Goal: Task Accomplishment & Management: Manage account settings

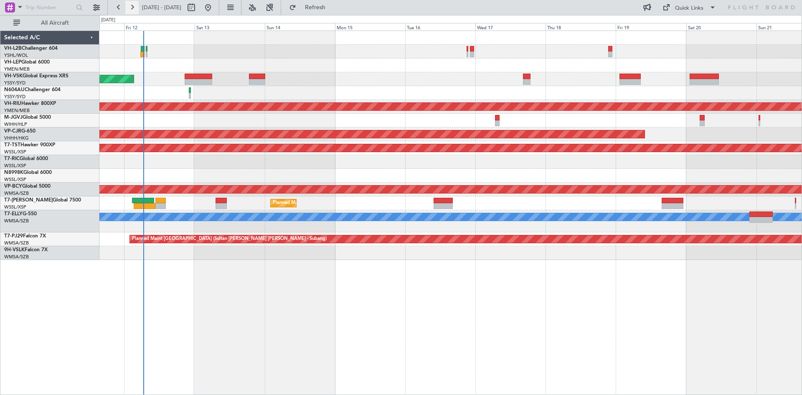
click at [134, 10] on button at bounding box center [131, 7] width 13 height 13
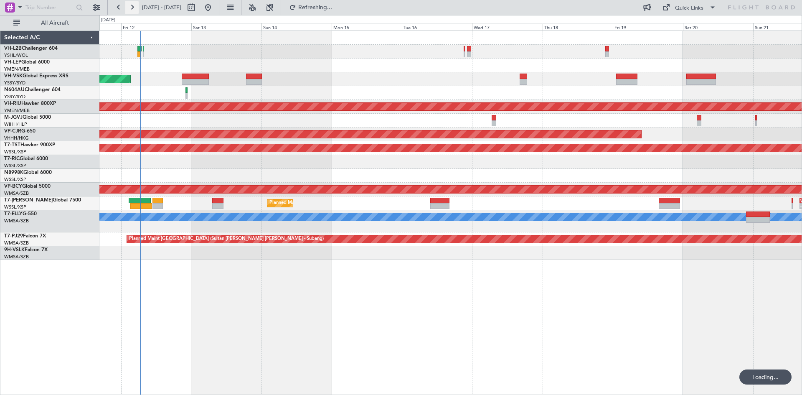
click at [134, 10] on button at bounding box center [131, 7] width 13 height 13
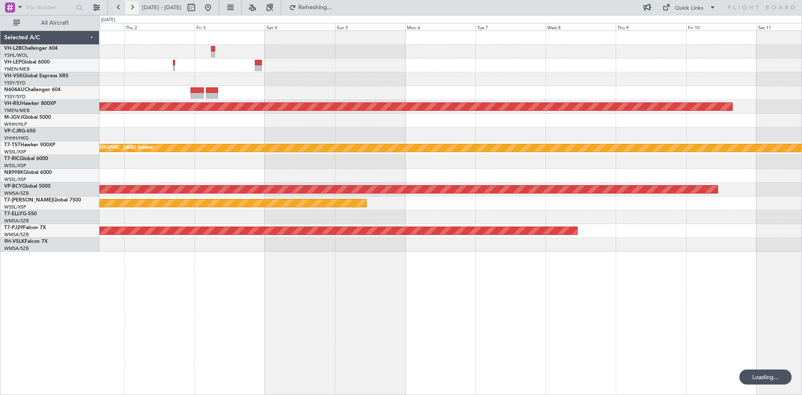
click at [134, 10] on button at bounding box center [131, 7] width 13 height 13
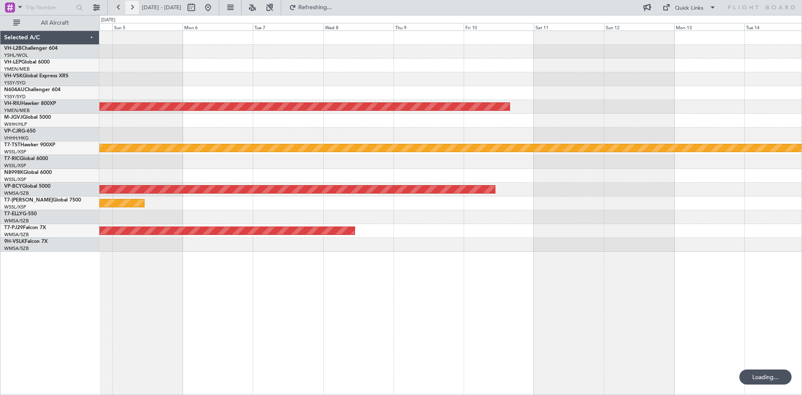
click at [134, 10] on button at bounding box center [131, 7] width 13 height 13
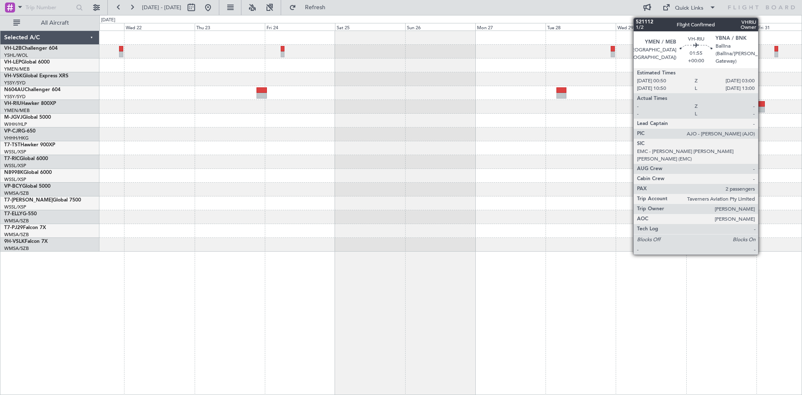
click at [762, 106] on div at bounding box center [761, 104] width 7 height 6
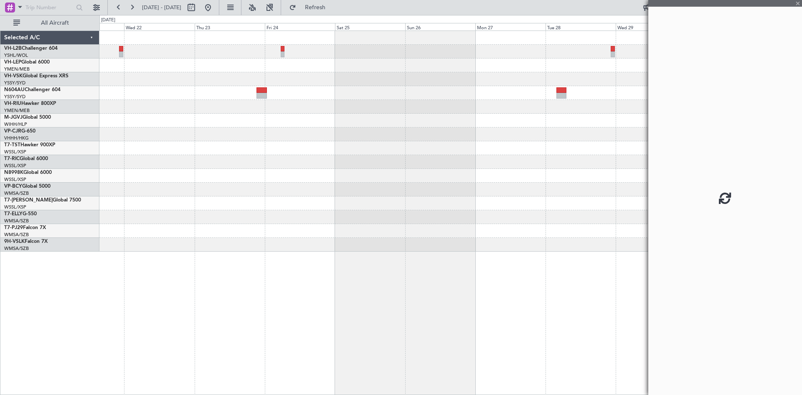
drag, startPoint x: 695, startPoint y: 105, endPoint x: 484, endPoint y: 112, distance: 211.4
click at [484, 112] on fb-app "[DATE] - [DATE] Refresh Quick Links All Aircraft Planned Maint Sydney ([PERSON_…" at bounding box center [401, 200] width 802 height 388
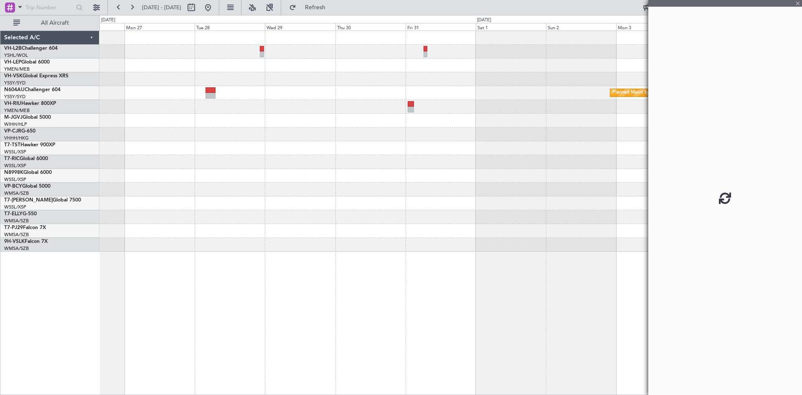
click at [213, 144] on div "Planned Maint Sydney ([PERSON_NAME] Intl)" at bounding box center [450, 141] width 702 height 220
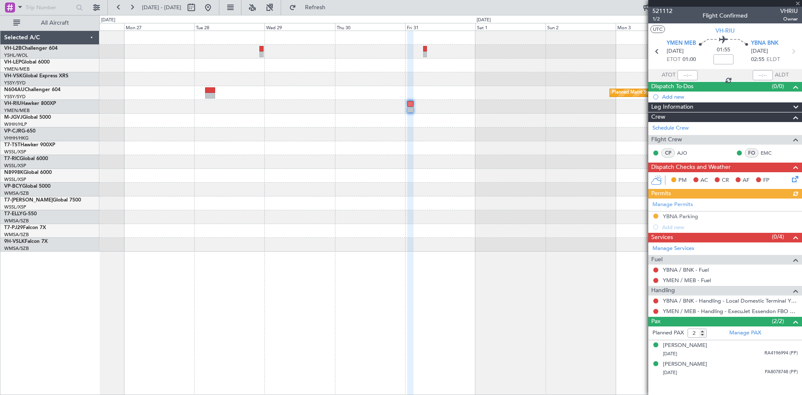
click at [656, 218] on div "Manage Permits YBNA Parking Add new" at bounding box center [725, 215] width 154 height 34
click at [656, 215] on div "Manage Permits YBNA Parking Add new" at bounding box center [725, 215] width 154 height 34
click at [655, 311] on button at bounding box center [655, 311] width 5 height 5
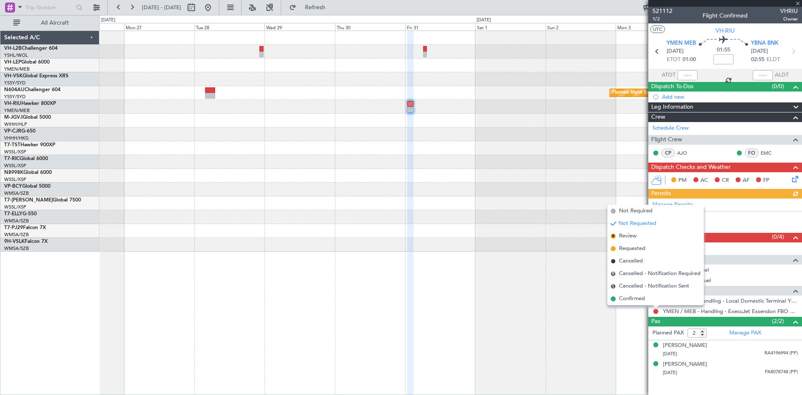
click at [721, 219] on div "Manage Permits YBNA Parking Add new" at bounding box center [725, 215] width 154 height 34
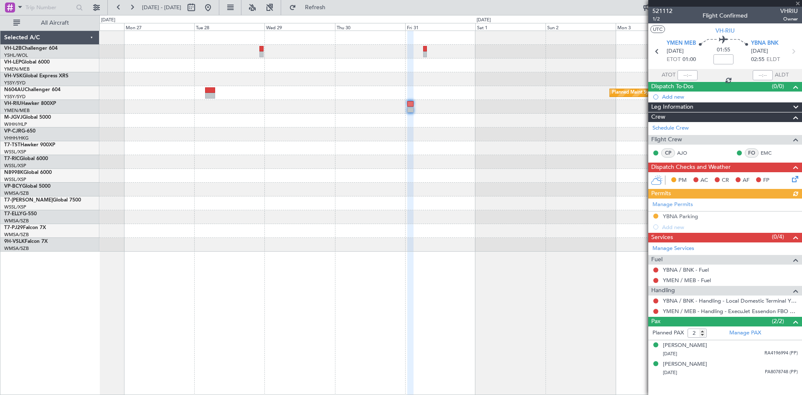
click at [652, 215] on div "Manage Permits YBNA Parking Add new" at bounding box center [725, 215] width 154 height 34
click at [657, 216] on button at bounding box center [655, 215] width 5 height 5
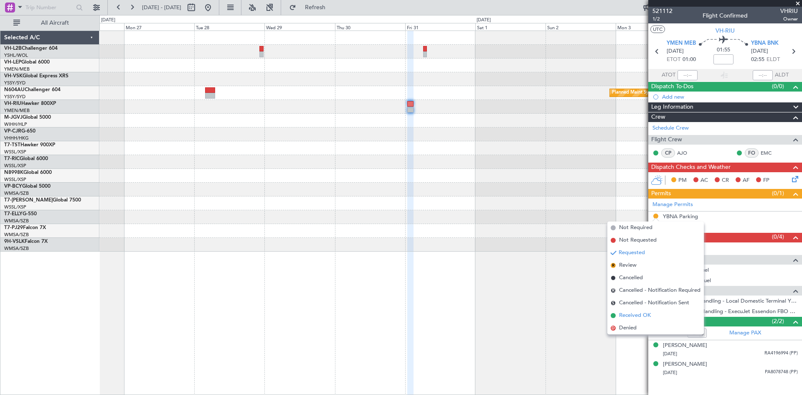
click at [627, 314] on span "Received OK" at bounding box center [635, 315] width 32 height 8
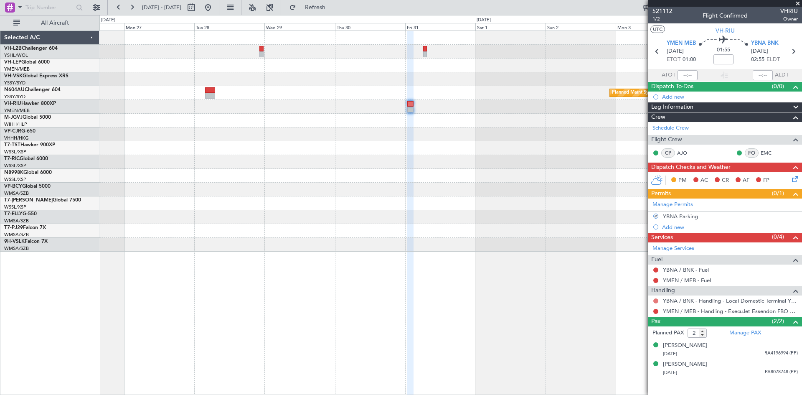
click at [654, 301] on button at bounding box center [655, 300] width 5 height 5
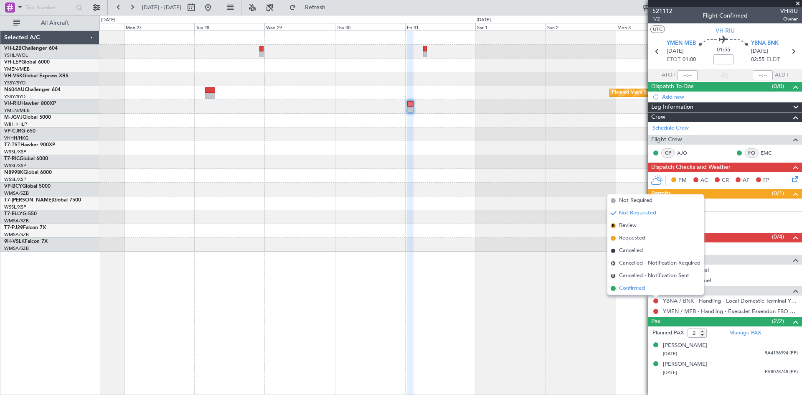
click at [645, 289] on span "Confirmed" at bounding box center [632, 288] width 26 height 8
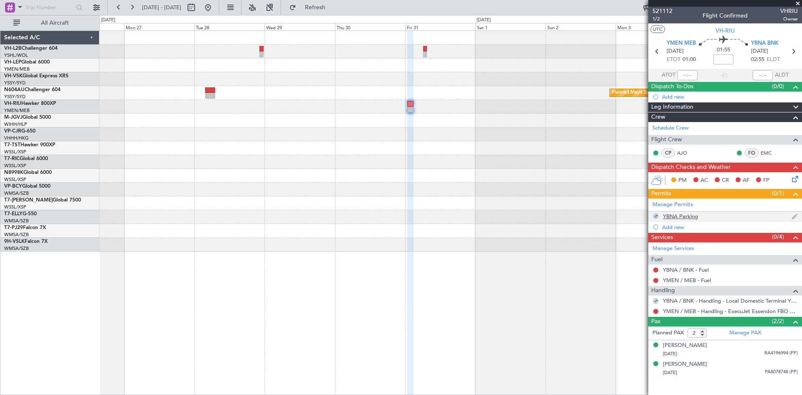
click at [686, 220] on mat-tooltip-component "YBNA Parking" at bounding box center [681, 230] width 46 height 22
click at [687, 217] on div "YBNA Parking" at bounding box center [680, 216] width 35 height 7
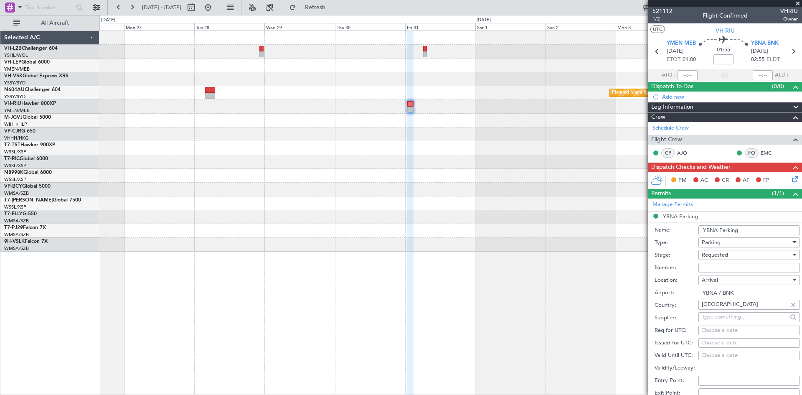
click at [757, 232] on input "YBNA Parking" at bounding box center [748, 230] width 101 height 10
type input "YBNA Parking - Bay 1"
click at [714, 264] on input "Number:" at bounding box center [748, 268] width 101 height 10
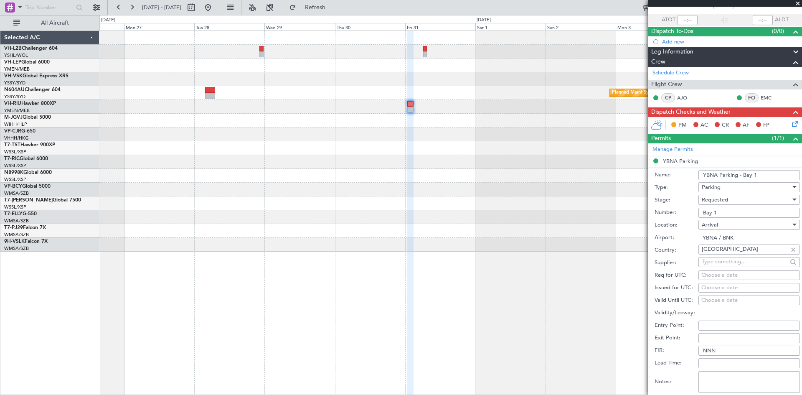
scroll to position [125, 0]
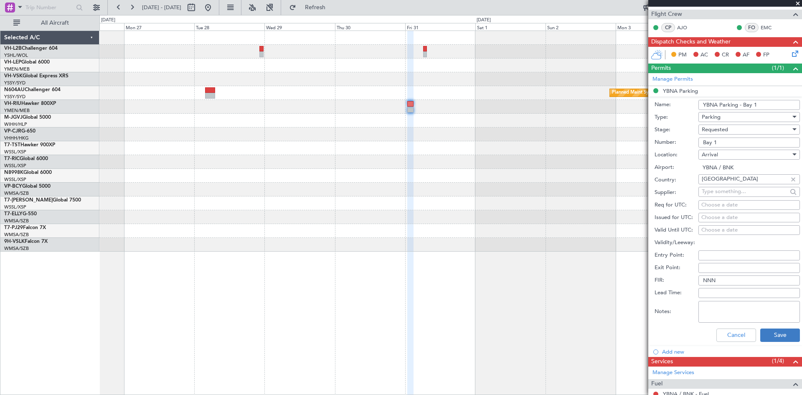
type input "Bay 1"
click at [777, 334] on button "Save" at bounding box center [780, 334] width 40 height 13
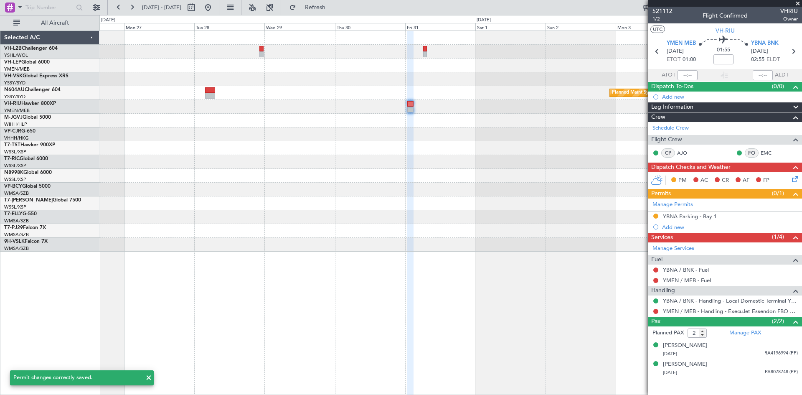
scroll to position [0, 0]
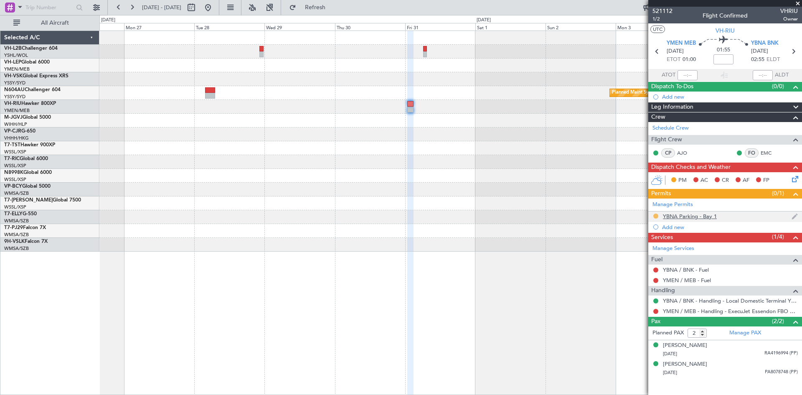
click at [657, 215] on button at bounding box center [655, 215] width 5 height 5
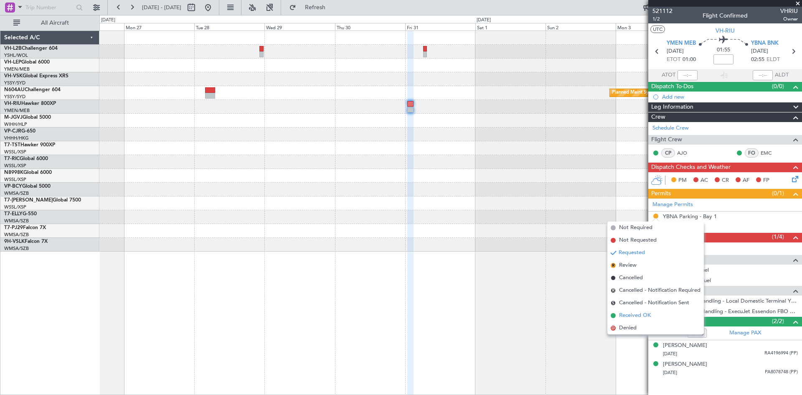
click at [625, 315] on span "Received OK" at bounding box center [635, 315] width 32 height 8
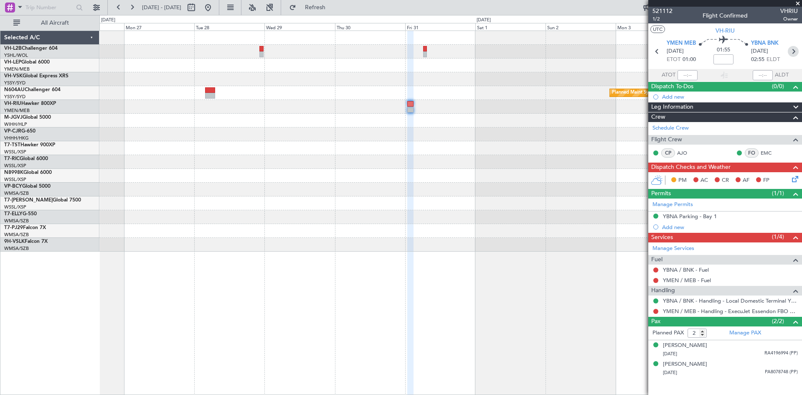
click at [790, 51] on icon at bounding box center [793, 51] width 11 height 11
